Goal: Information Seeking & Learning: Check status

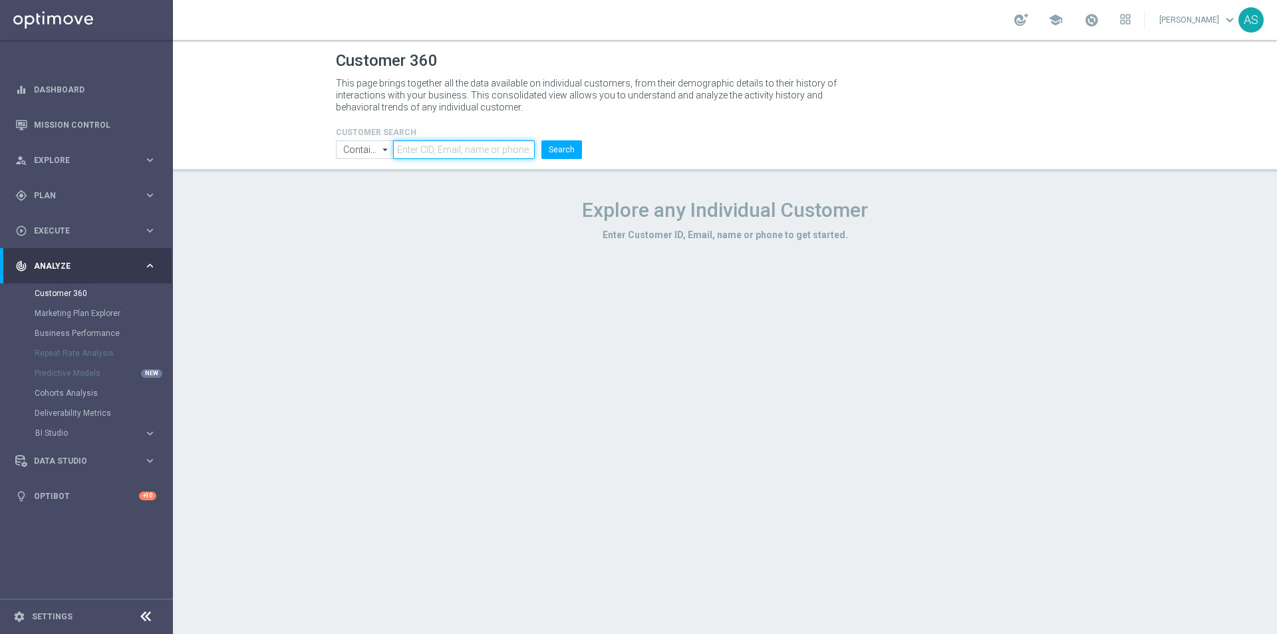
click at [414, 148] on input "text" at bounding box center [464, 149] width 142 height 19
paste input "1645785"
type input "1645785"
click at [566, 156] on button "Search" at bounding box center [562, 149] width 41 height 19
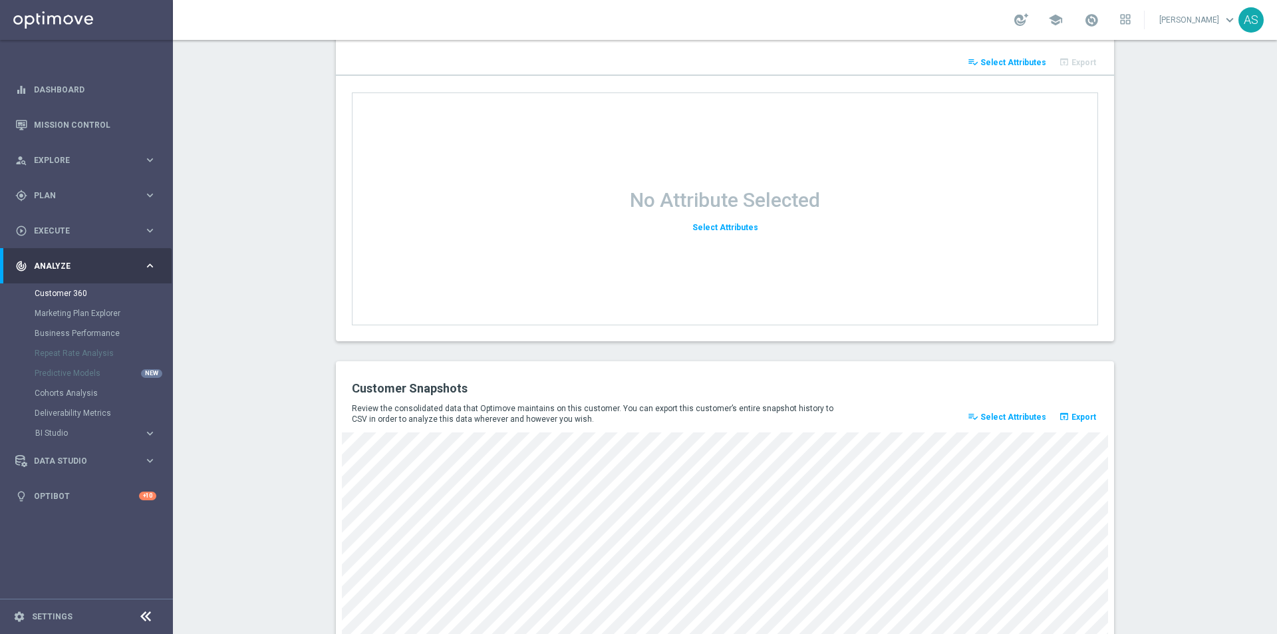
scroll to position [1679, 0]
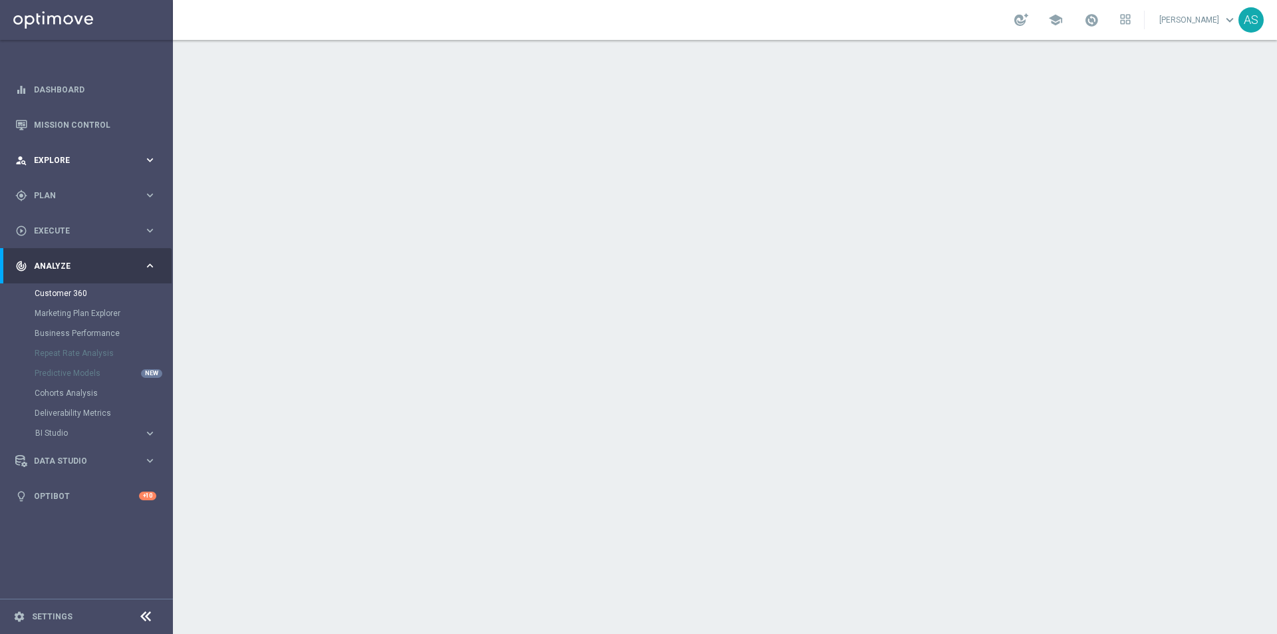
click at [84, 158] on span "Explore" at bounding box center [89, 160] width 110 height 8
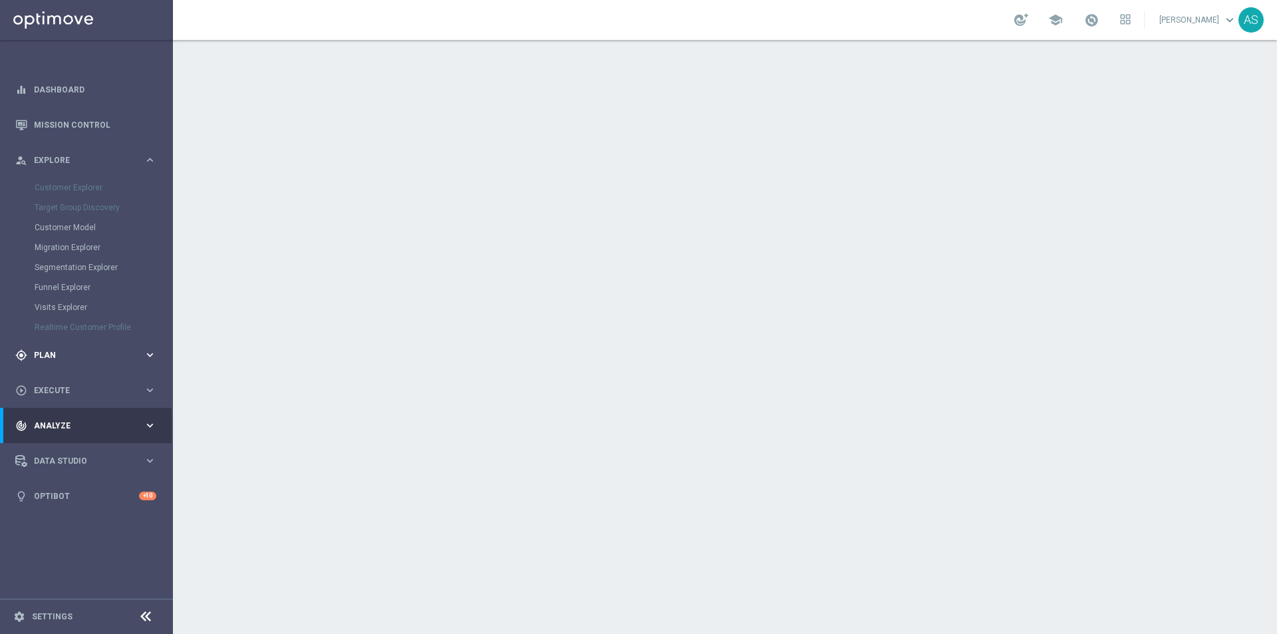
click at [142, 348] on div "gps_fixed Plan keyboard_arrow_right" at bounding box center [86, 354] width 172 height 35
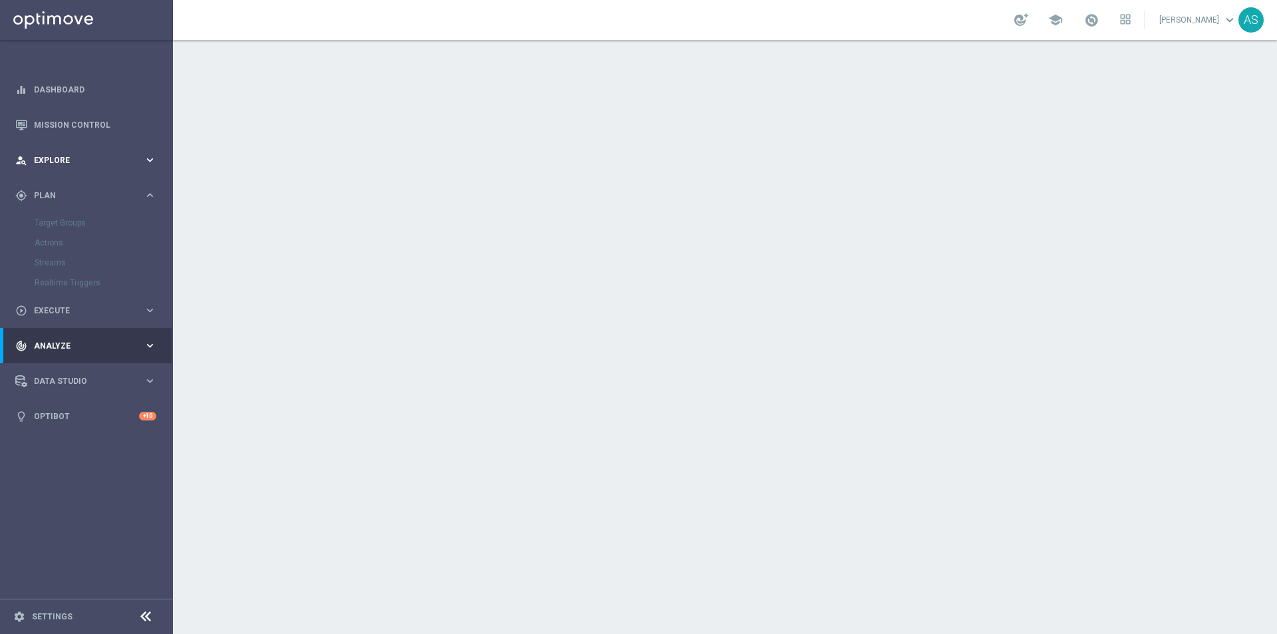
click at [156, 155] on icon "keyboard_arrow_right" at bounding box center [150, 160] width 13 height 13
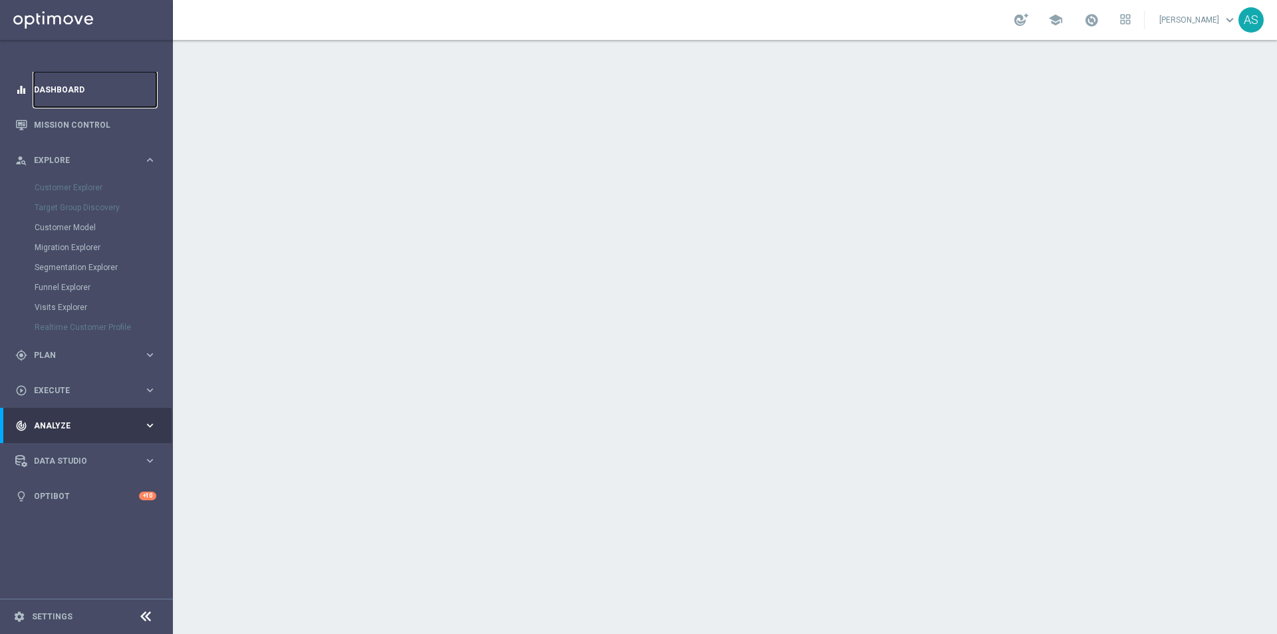
click at [120, 90] on link "Dashboard" at bounding box center [95, 89] width 122 height 35
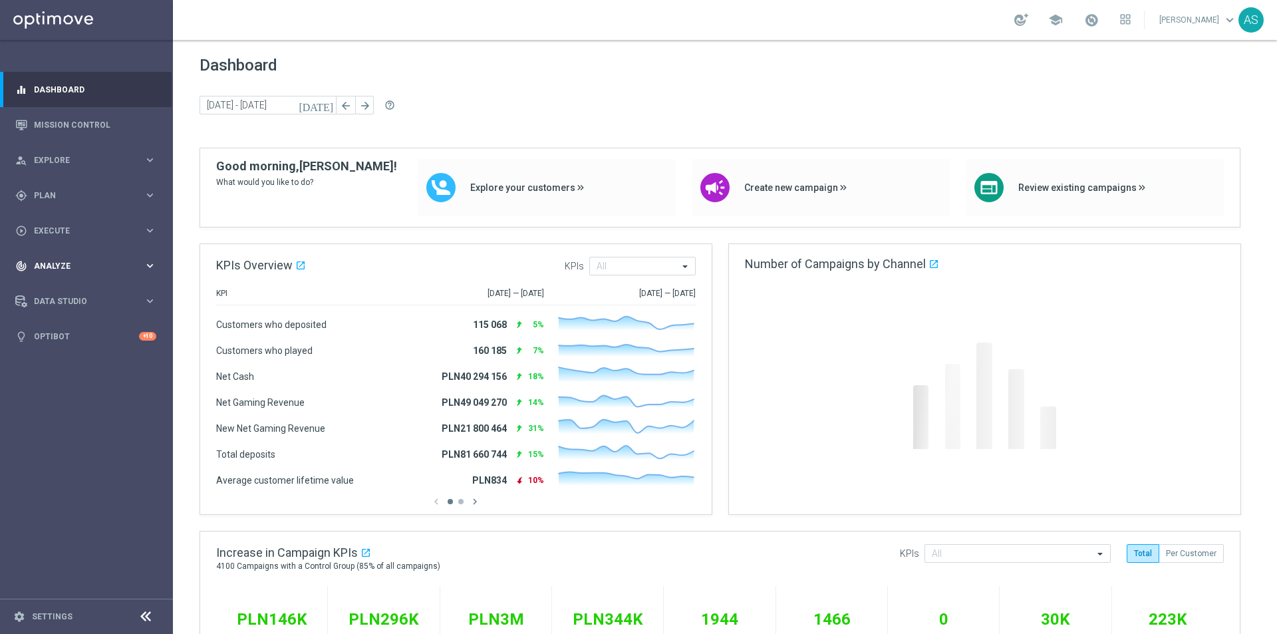
click at [148, 259] on div "track_changes Analyze keyboard_arrow_right" at bounding box center [86, 265] width 172 height 35
click at [110, 295] on link "Customer 360" at bounding box center [87, 293] width 104 height 11
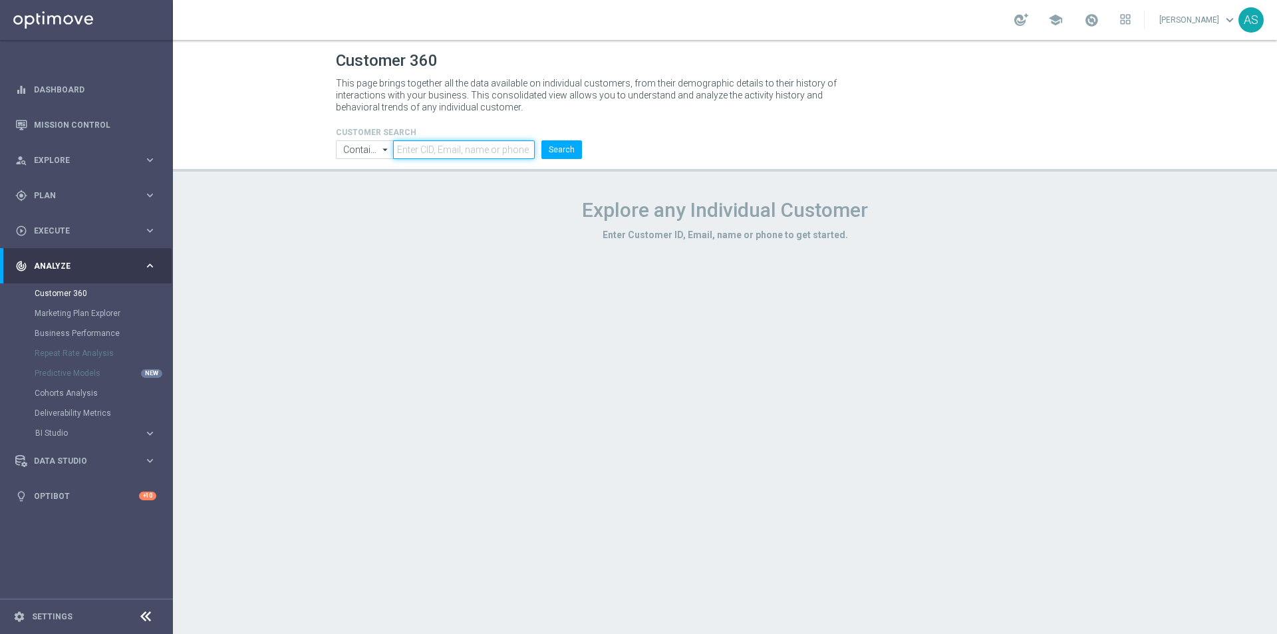
click at [410, 152] on input "text" at bounding box center [464, 149] width 142 height 19
paste input "1645785"
click at [563, 154] on button "Search" at bounding box center [562, 149] width 41 height 19
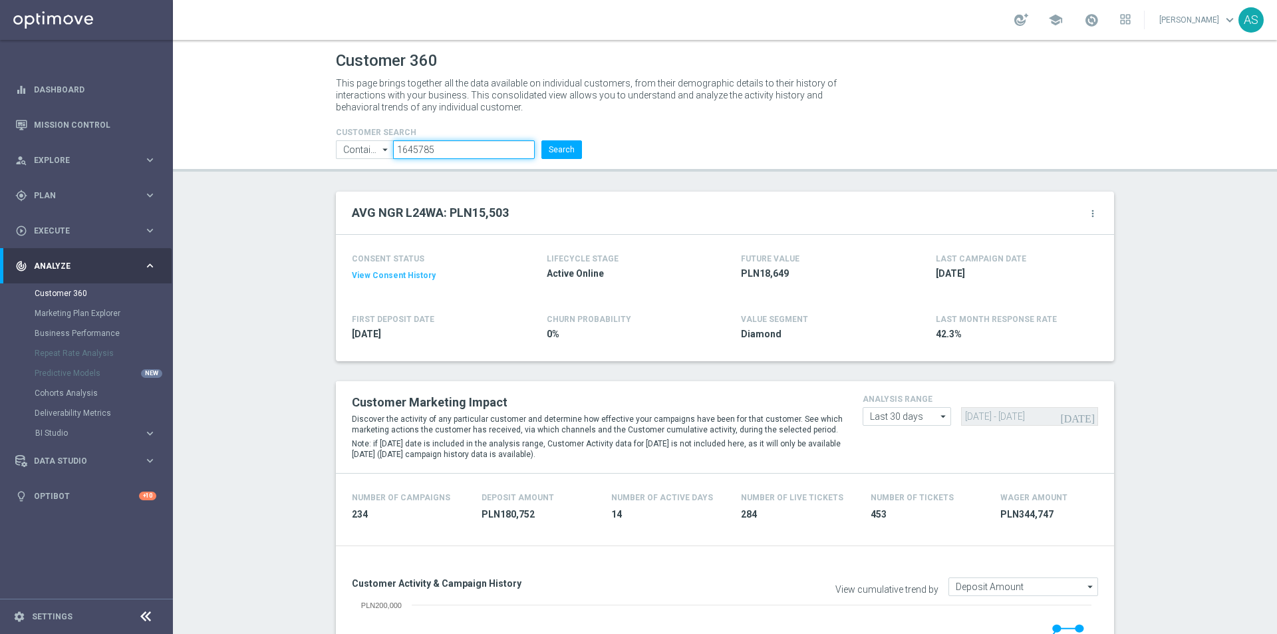
click at [454, 146] on input "1645785" at bounding box center [464, 149] width 142 height 19
paste input "2787262"
type input "2787262"
click at [568, 142] on button "Search" at bounding box center [562, 149] width 41 height 19
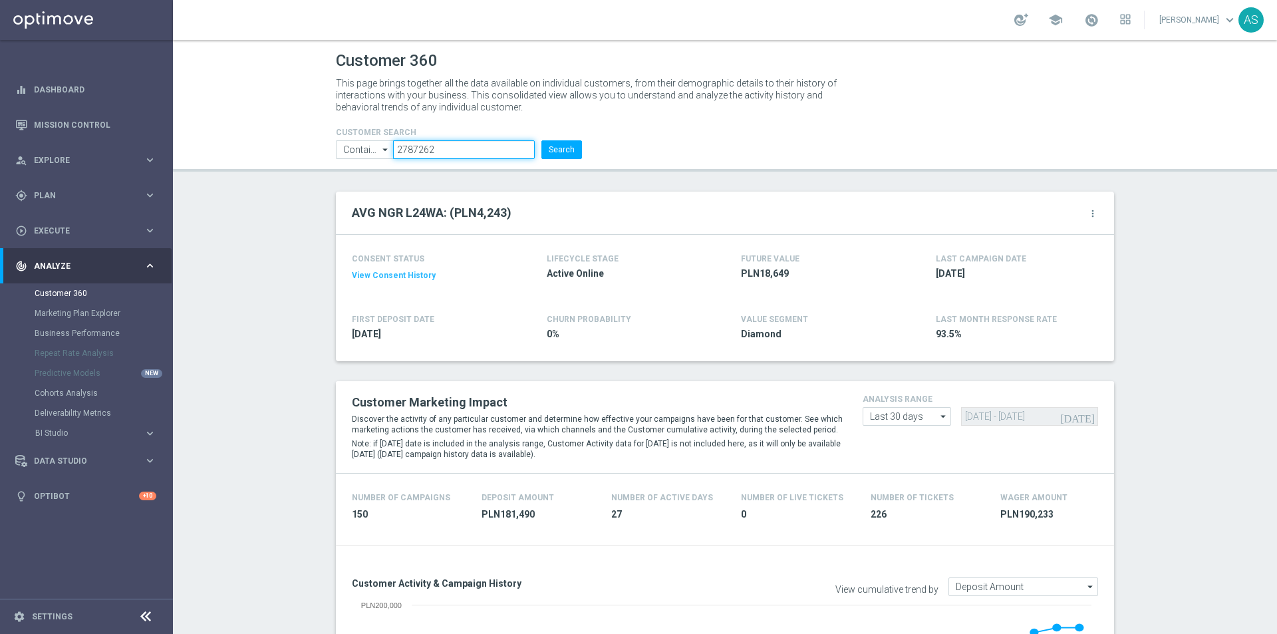
click at [412, 144] on input "2787262" at bounding box center [464, 149] width 142 height 19
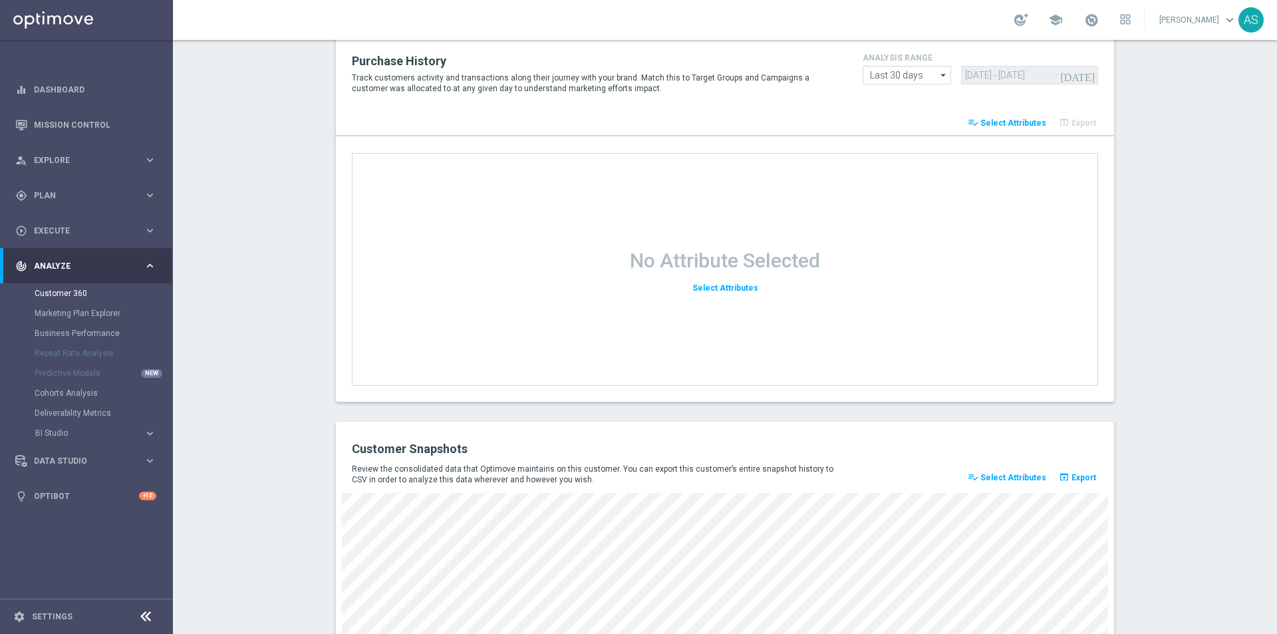
scroll to position [1679, 0]
